Goal: Contribute content: Add original content to the website for others to see

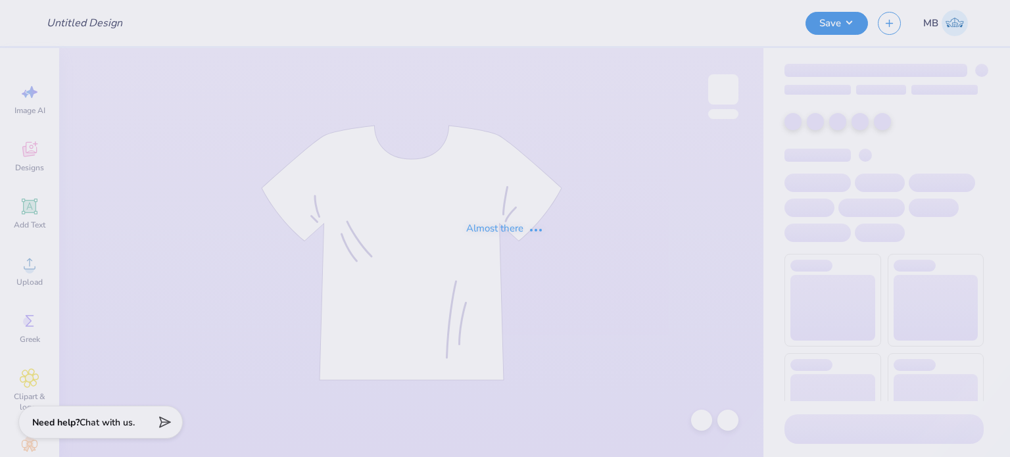
type input "unfinished hoodie"
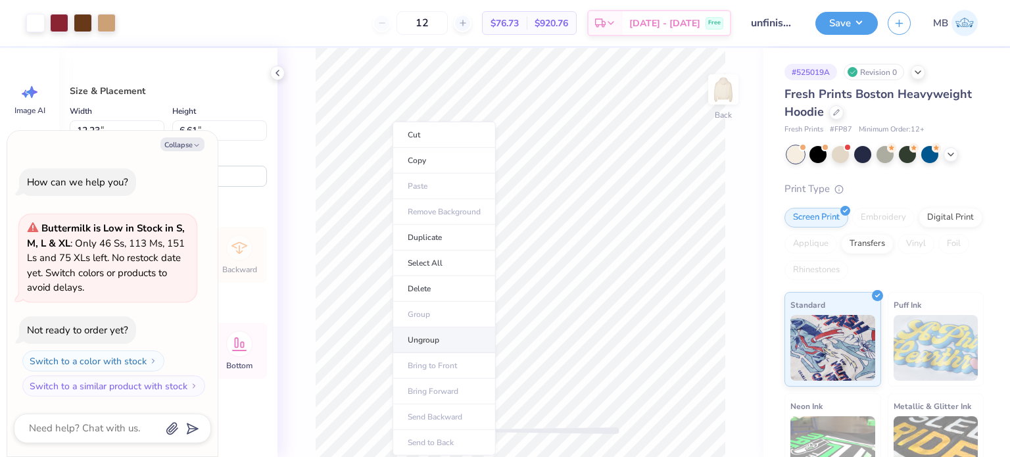
click at [445, 335] on li "Ungroup" at bounding box center [443, 340] width 103 height 26
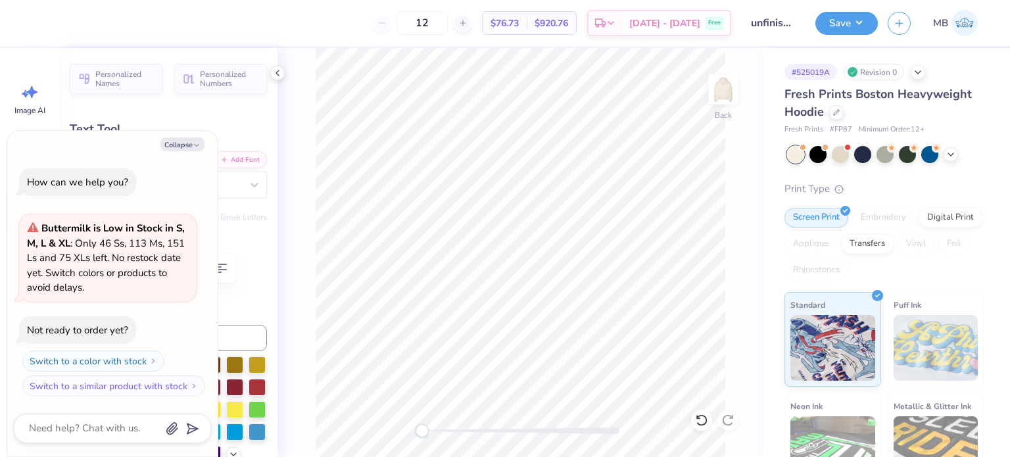
type textarea "x"
type input "6.84"
type input "0.32"
type input "9.74"
drag, startPoint x: 423, startPoint y: 433, endPoint x: 497, endPoint y: 429, distance: 73.8
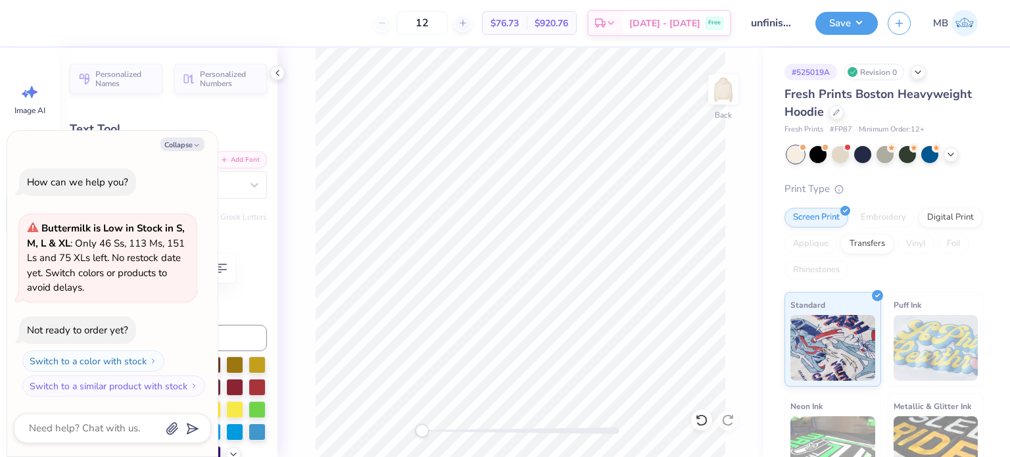
click at [429, 429] on div "Accessibility label" at bounding box center [421, 430] width 13 height 13
type textarea "x"
type textarea "[GEOGRAPHIC_DATA][US_STATE]"
type textarea "x"
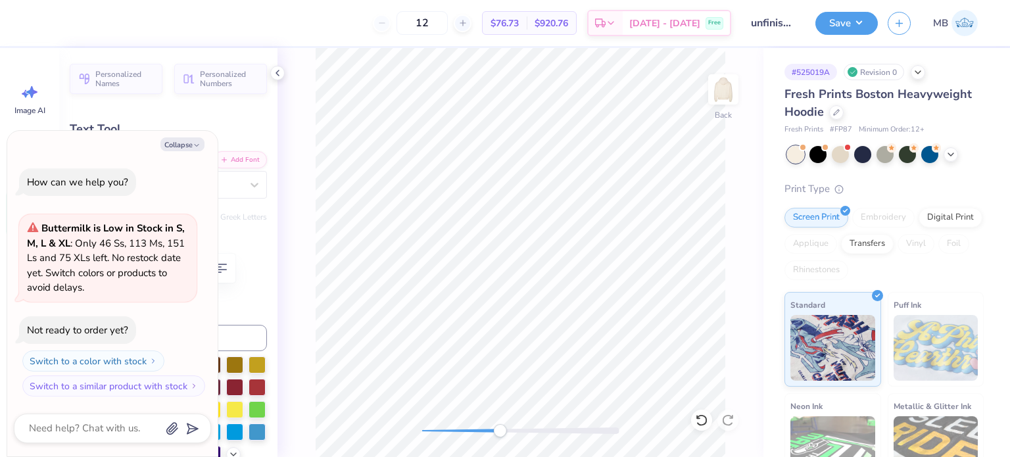
type textarea "AT [GEOGRAPHIC_DATA][US_STATE]"
type textarea "x"
type textarea "[GEOGRAPHIC_DATA][US_STATE]"
type textarea "x"
type textarea "AT [GEOGRAPHIC_DATA][US_STATE]"
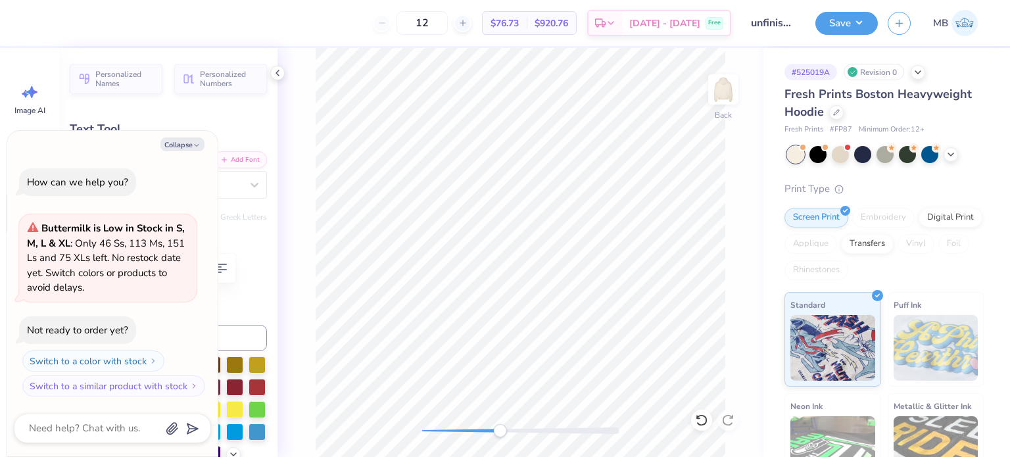
type textarea "x"
type textarea "AT [GEOGRAPHIC_DATA][US_STATE]"
type textarea "x"
type textarea "AT [GEOGRAPHIC_DATA][US_STATE]"
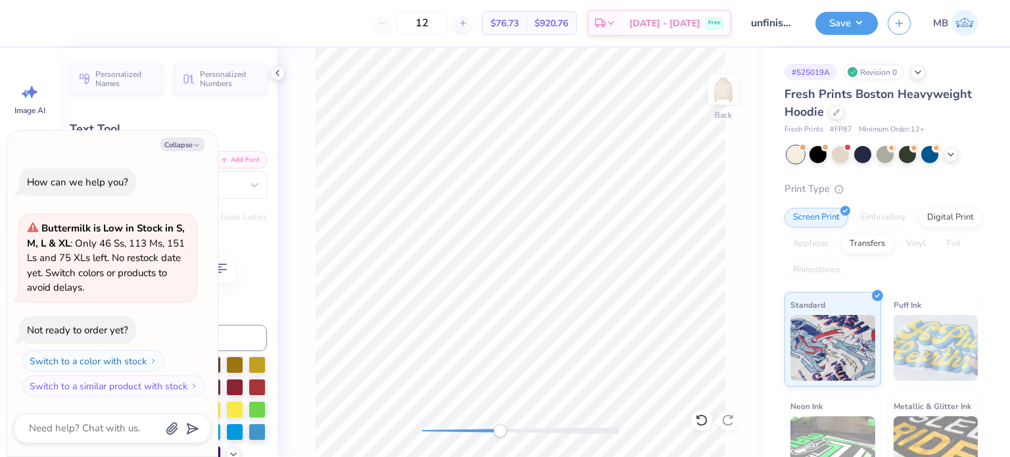
type textarea "x"
type textarea "AT the [GEOGRAPHIC_DATA][US_STATE]"
type textarea "x"
type input "9.03"
click at [187, 145] on button "Collapse" at bounding box center [182, 144] width 44 height 14
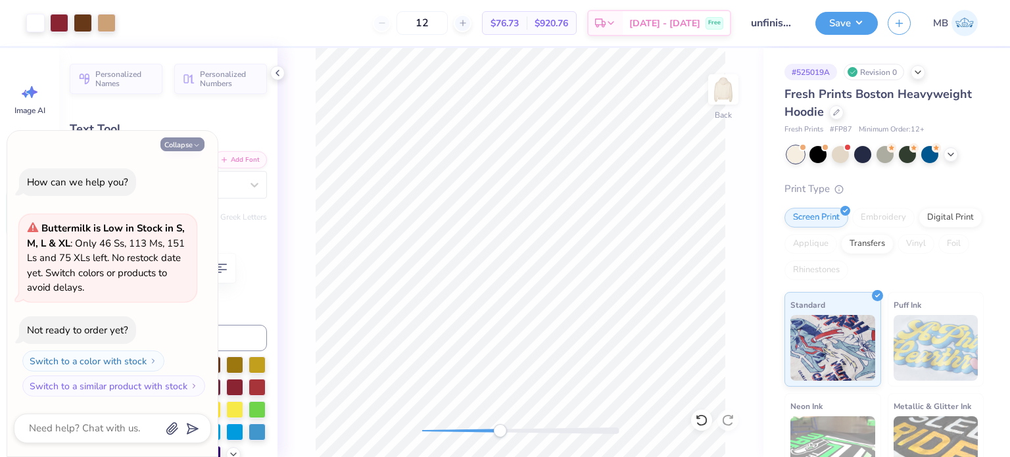
type textarea "x"
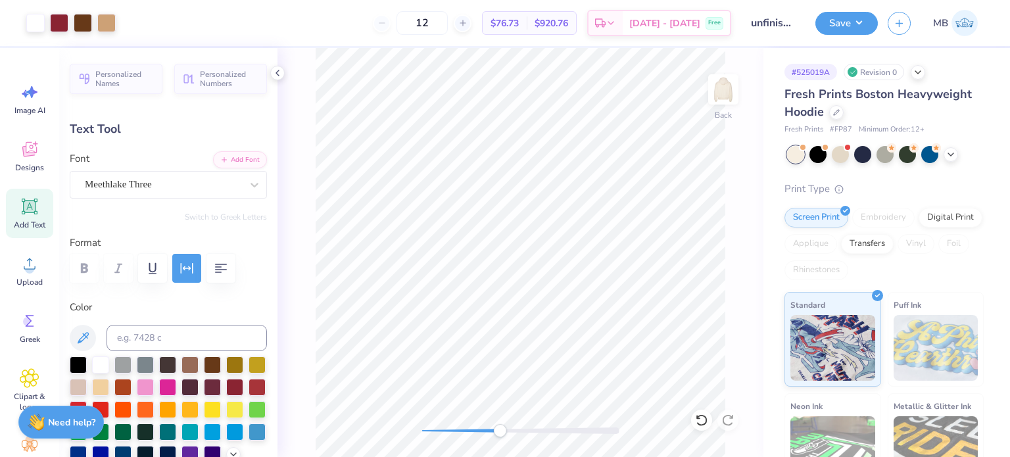
drag, startPoint x: 24, startPoint y: 213, endPoint x: 285, endPoint y: 266, distance: 267.0
click at [24, 213] on icon at bounding box center [30, 207] width 20 height 20
type input "7.05"
type input "2.04"
type input "5.73"
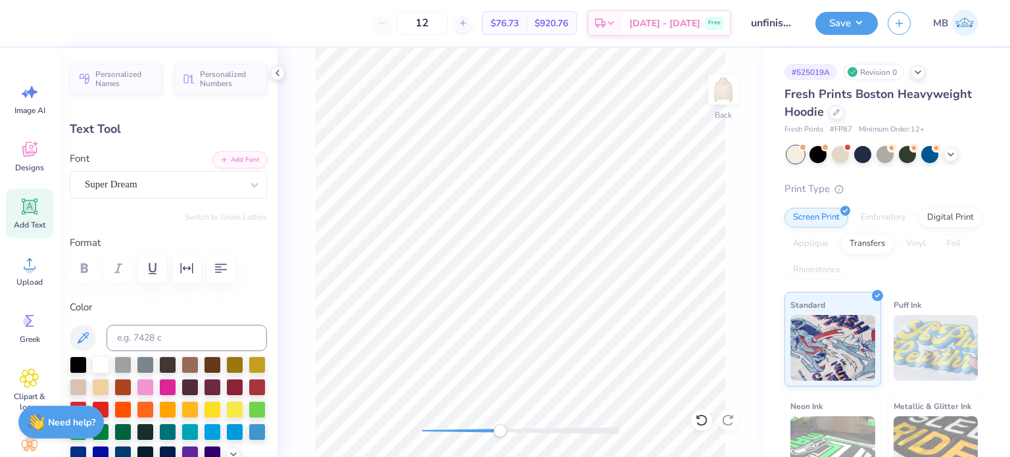
scroll to position [11, 1]
type textarea "®"
click at [147, 190] on div "Super Dream" at bounding box center [162, 184] width 159 height 20
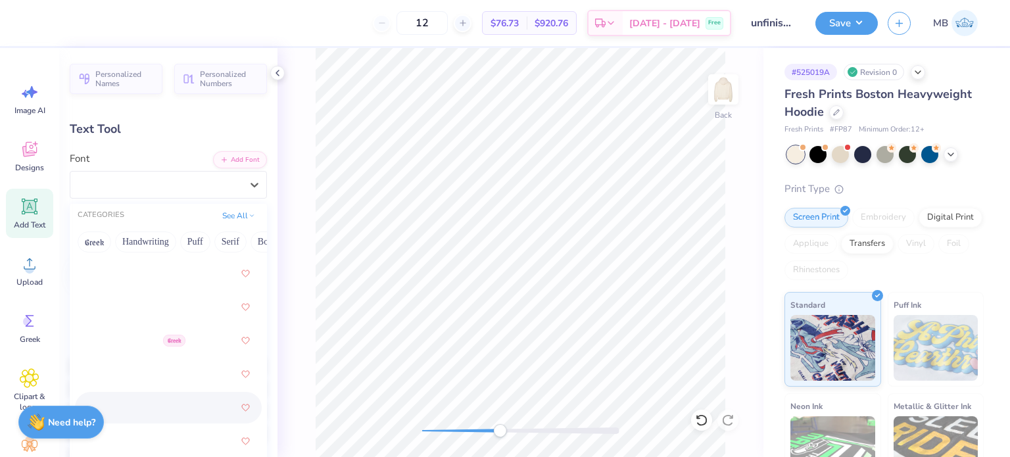
scroll to position [657, 0]
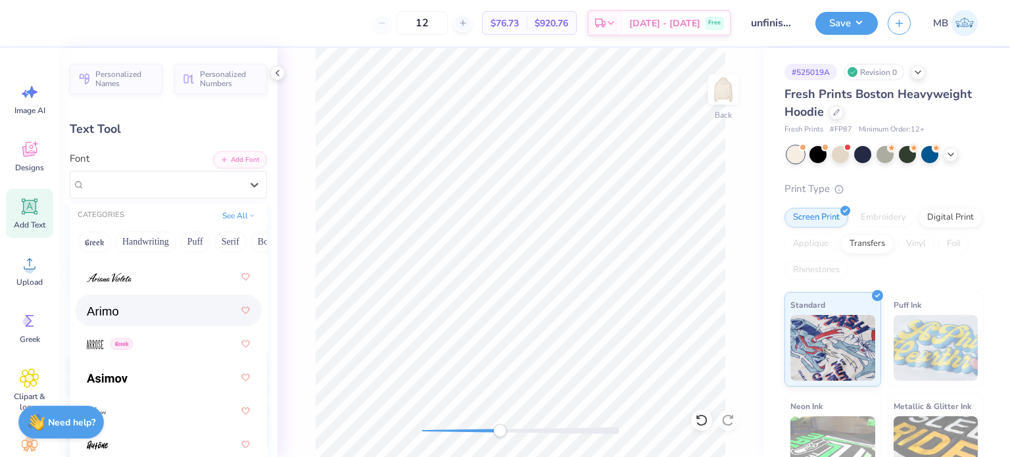
click at [112, 304] on span at bounding box center [103, 311] width 32 height 14
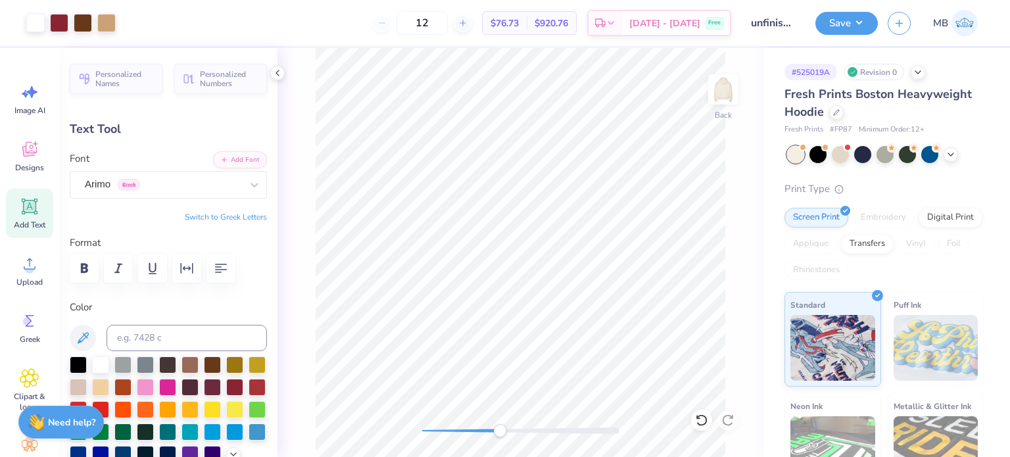
click at [137, 320] on div "Color" at bounding box center [168, 381] width 197 height 163
click at [144, 329] on input at bounding box center [186, 338] width 160 height 26
type input "202"
drag, startPoint x: 502, startPoint y: 433, endPoint x: 517, endPoint y: 432, distance: 15.1
click at [517, 432] on div "Accessibility label" at bounding box center [517, 430] width 13 height 13
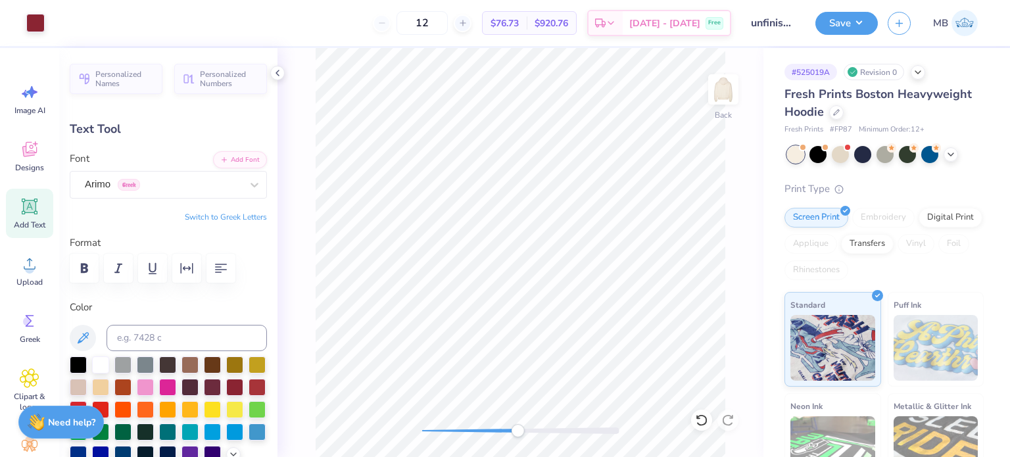
type input "2.06"
type input "5.72"
type input "0.19"
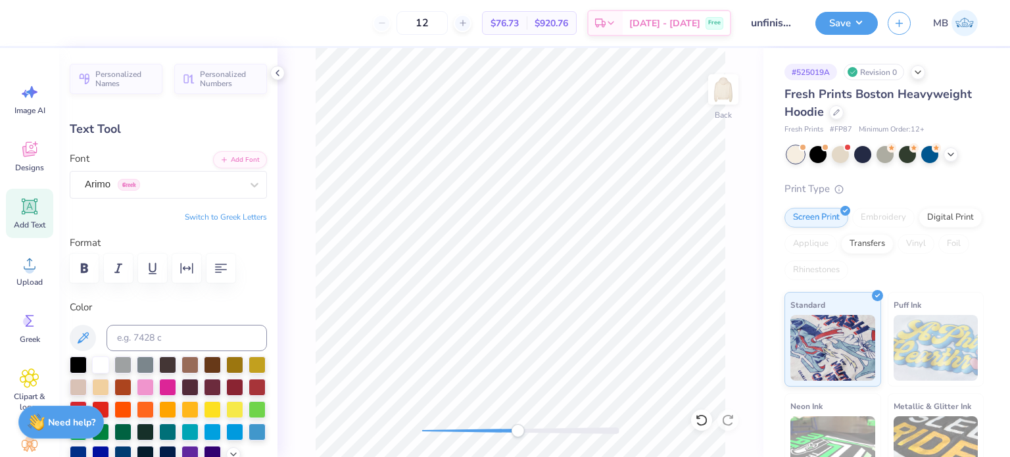
type input "8.71"
type input "12.23"
type input "1.72"
type input "8.02"
type input "0.14"
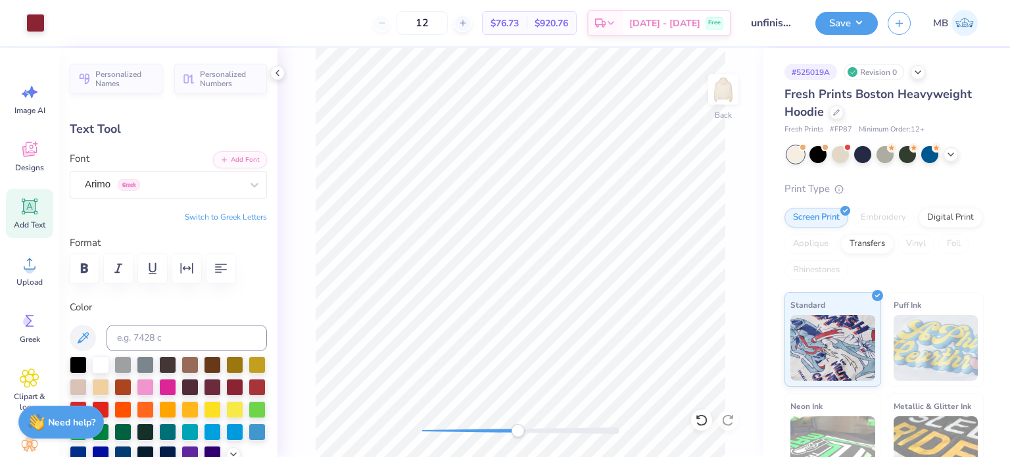
type input "0.14"
type input "9.64"
click at [837, 26] on button "Save" at bounding box center [846, 21] width 62 height 23
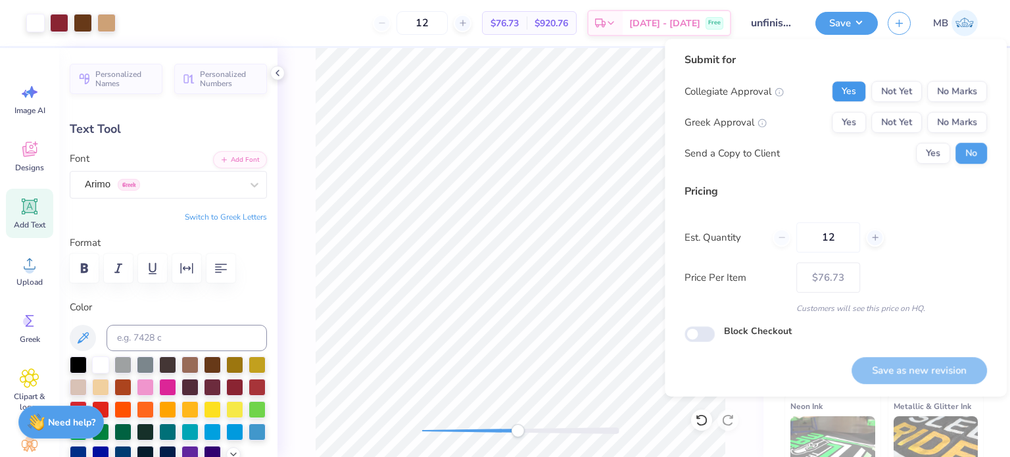
click at [850, 93] on button "Yes" at bounding box center [848, 91] width 34 height 21
click at [957, 119] on button "No Marks" at bounding box center [957, 122] width 60 height 21
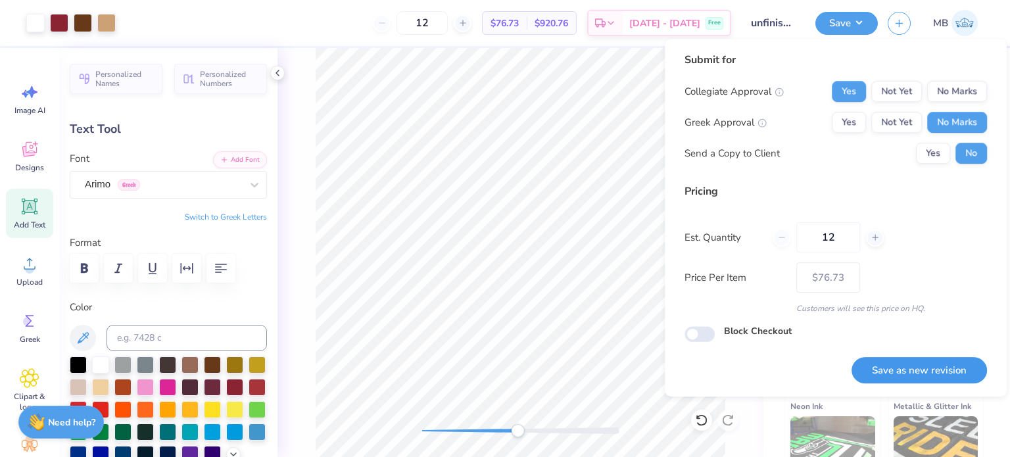
click at [897, 365] on button "Save as new revision" at bounding box center [918, 370] width 135 height 27
type input "$76.73"
